Goal: Task Accomplishment & Management: Use online tool/utility

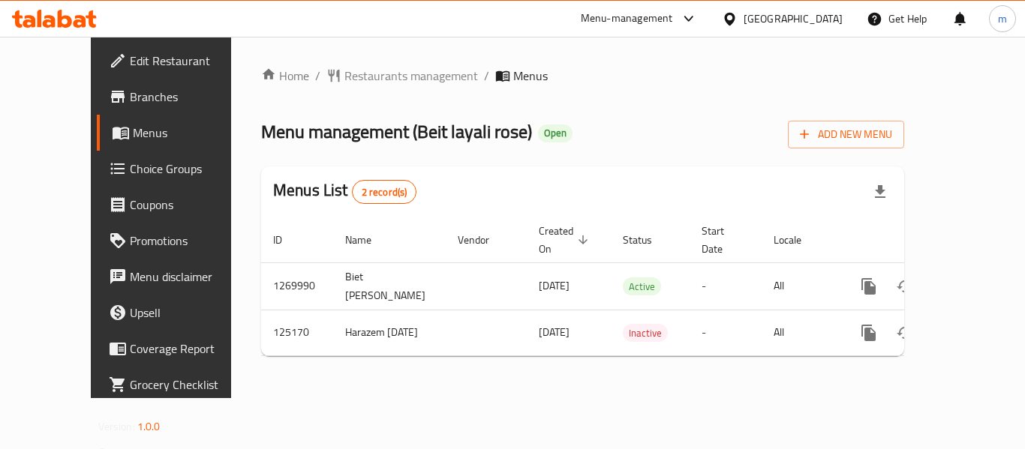
click at [68, 29] on div at bounding box center [54, 19] width 109 height 30
click at [70, 20] on icon at bounding box center [65, 19] width 14 height 18
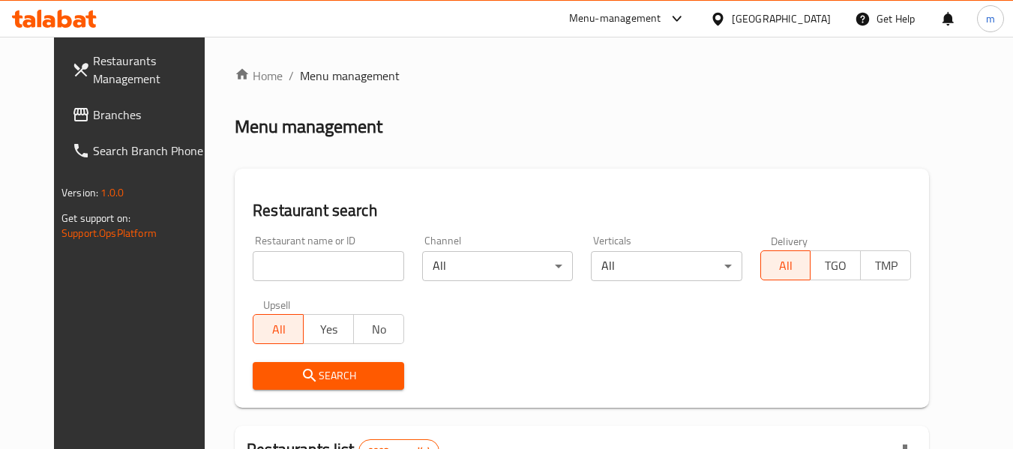
drag, startPoint x: 0, startPoint y: 0, endPoint x: 277, endPoint y: 258, distance: 378.4
click at [277, 258] on input "search" at bounding box center [328, 266] width 151 height 30
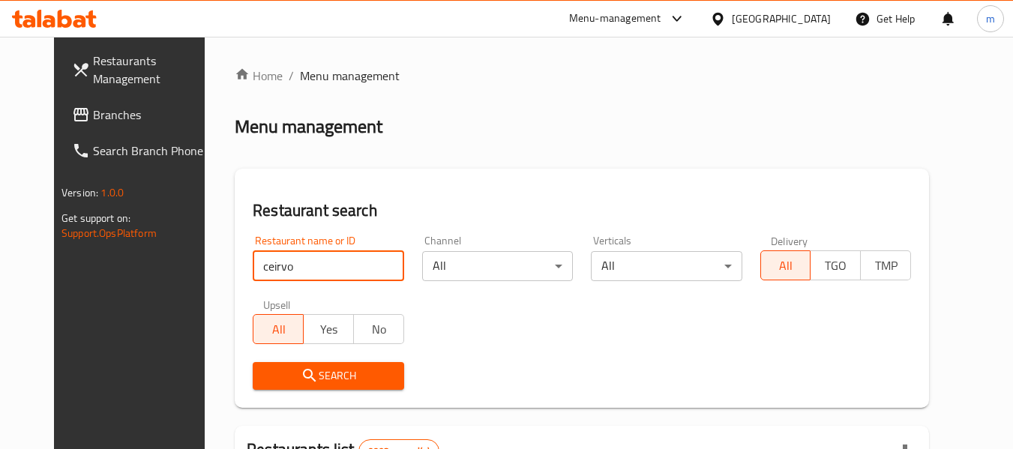
click button "Search" at bounding box center [328, 376] width 151 height 28
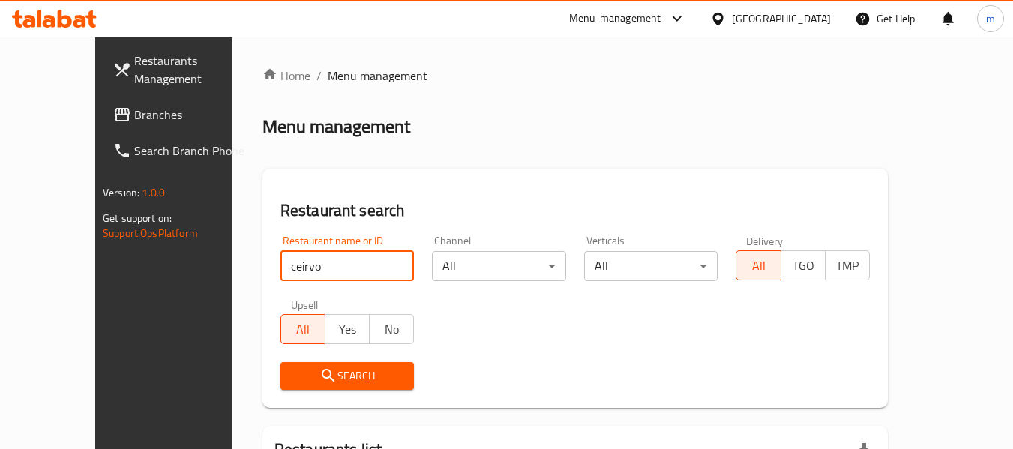
click at [281, 275] on input "ceirvo" at bounding box center [348, 266] width 134 height 30
type input "[PERSON_NAME]"
click button "Search" at bounding box center [348, 376] width 134 height 28
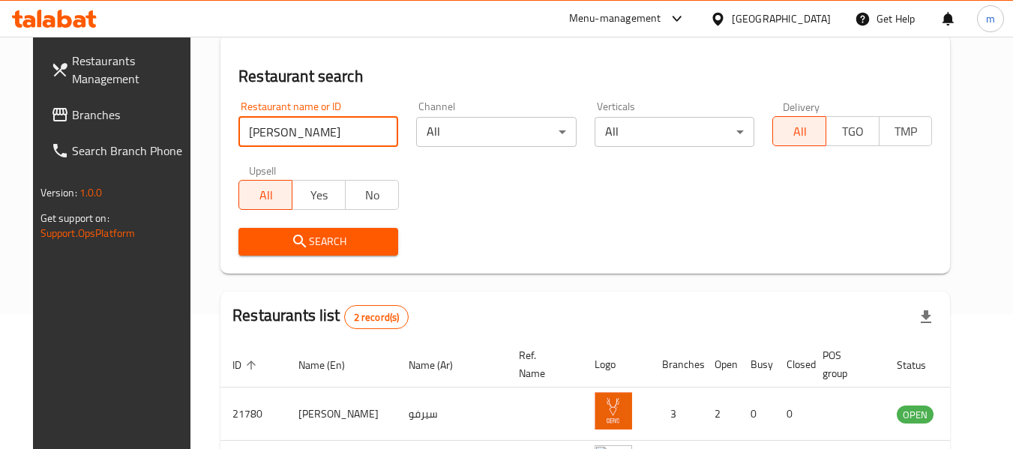
scroll to position [260, 0]
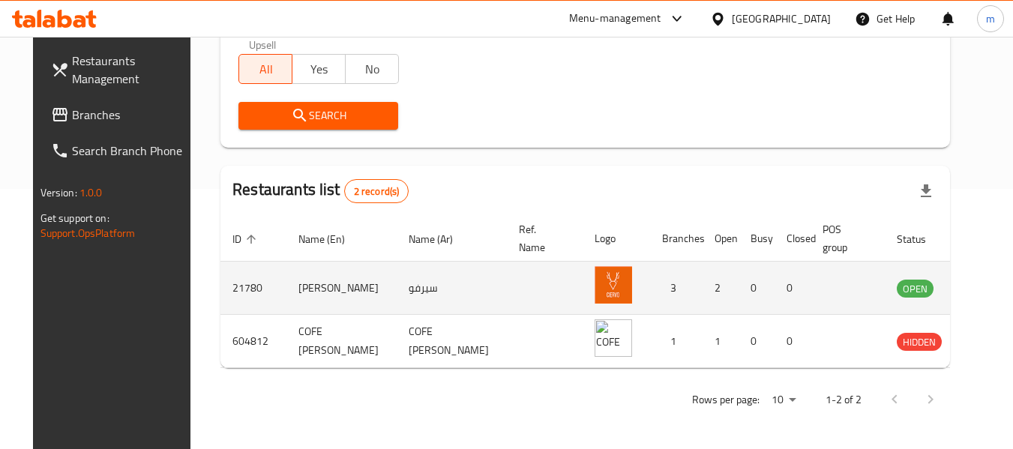
click at [595, 287] on img "enhanced table" at bounding box center [614, 285] width 38 height 38
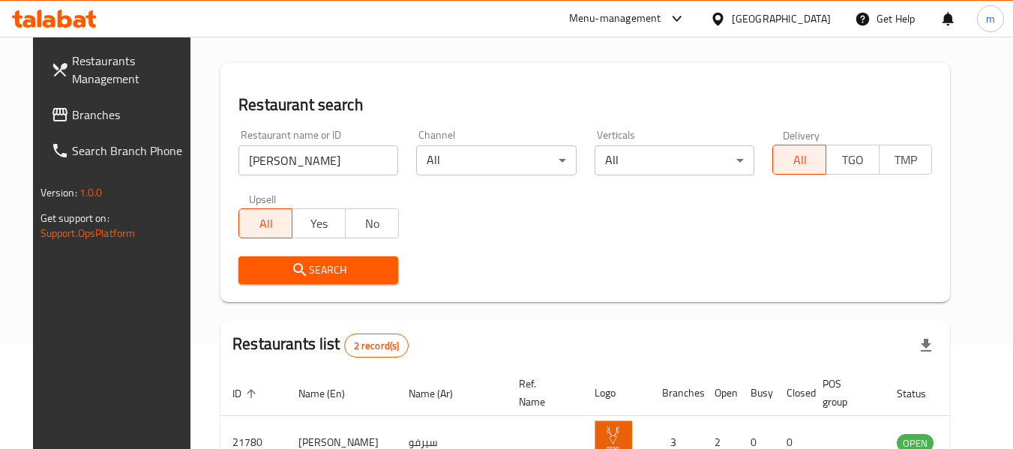
scroll to position [35, 0]
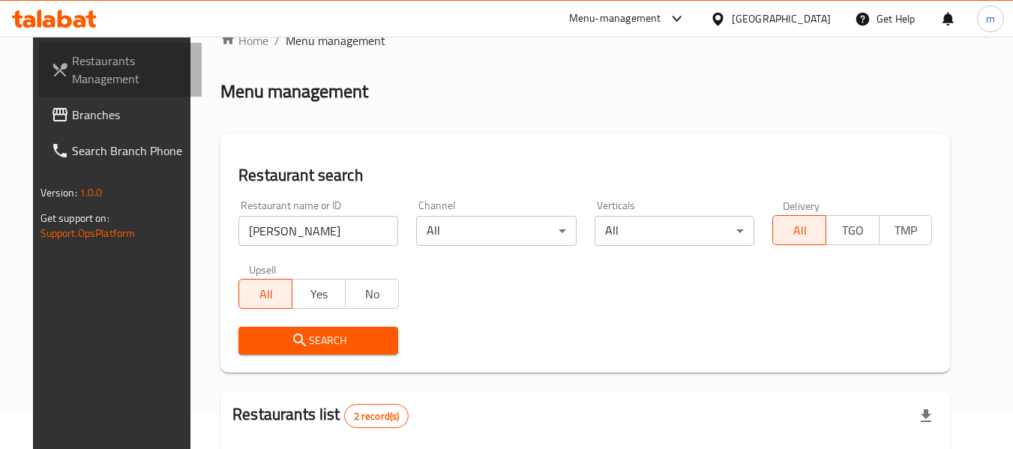
click at [39, 82] on link "Restaurants Management" at bounding box center [121, 70] width 164 height 54
